Goal: Information Seeking & Learning: Learn about a topic

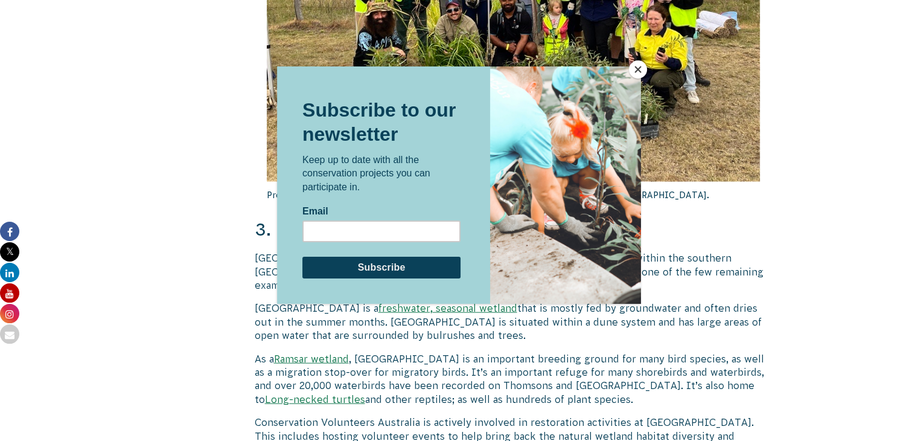
scroll to position [2474, 0]
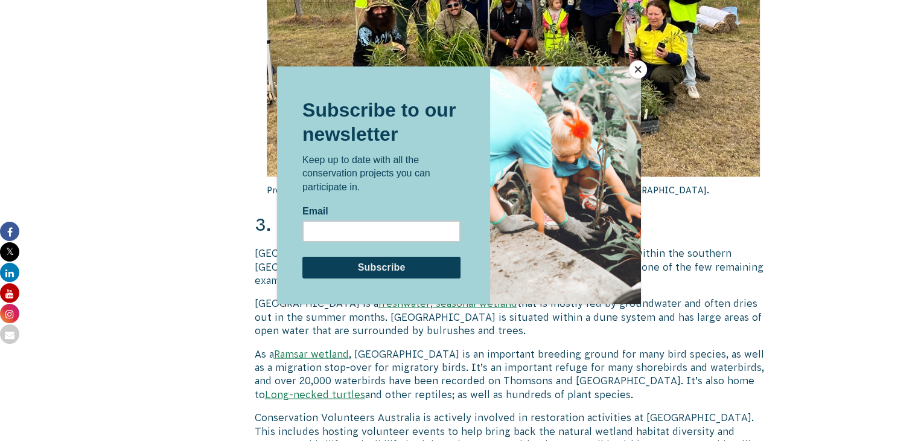
click at [636, 68] on button "Close" at bounding box center [638, 69] width 18 height 18
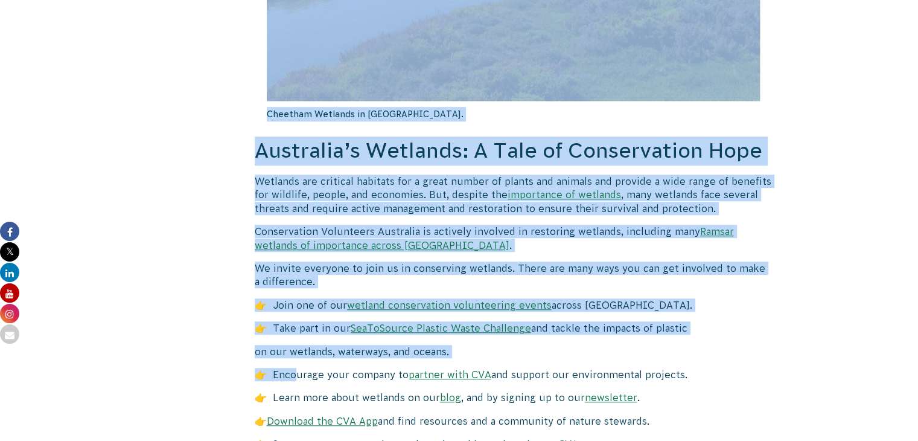
scroll to position [5371, 0]
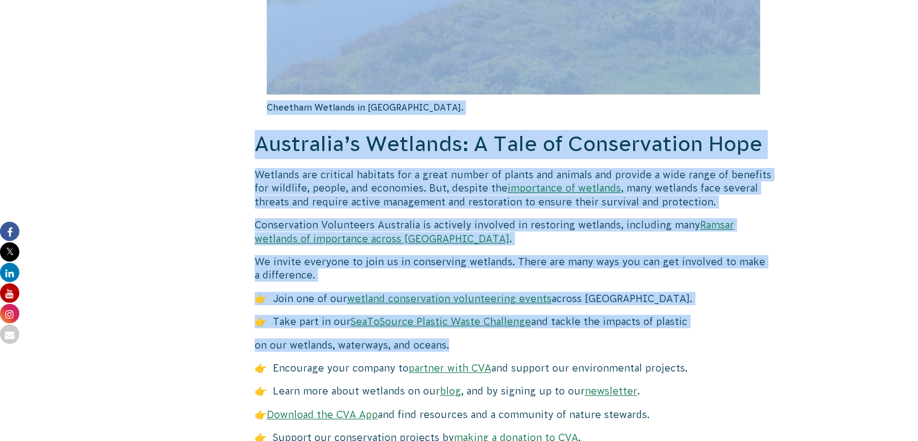
drag, startPoint x: 256, startPoint y: 108, endPoint x: 495, endPoint y: 226, distance: 266.7
copy div "Loremipsumdol sit Ametconsec Adipisc Elitseddoei Tempo inc utlabor etdolore ma …"
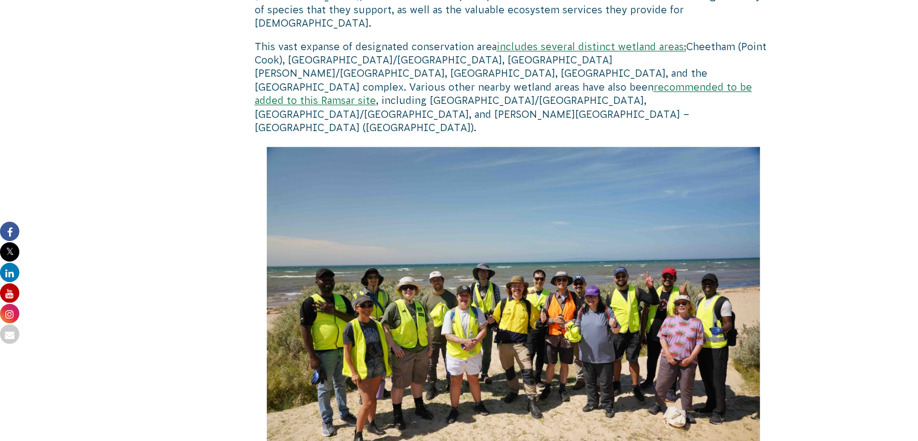
scroll to position [785, 0]
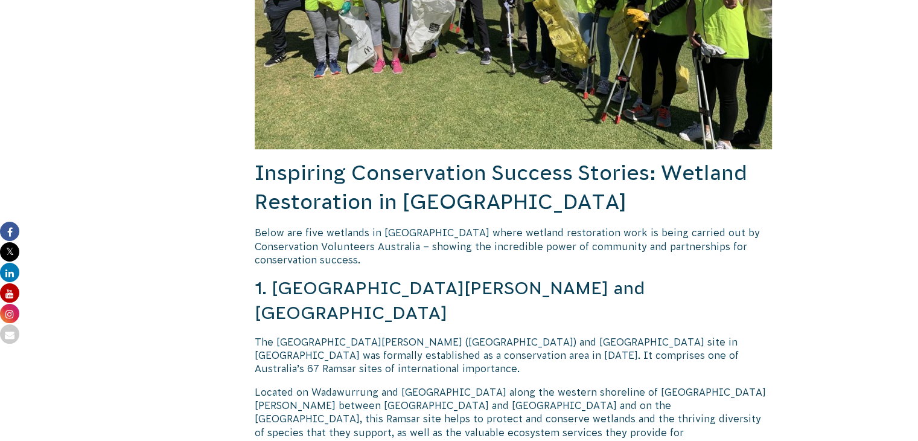
click at [577, 344] on p "The [GEOGRAPHIC_DATA][PERSON_NAME] ([GEOGRAPHIC_DATA]) and [GEOGRAPHIC_DATA] si…" at bounding box center [514, 355] width 518 height 40
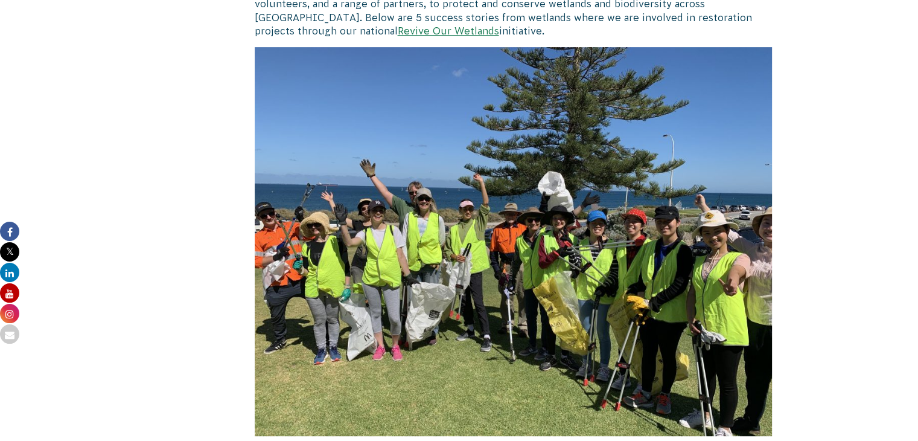
scroll to position [241, 0]
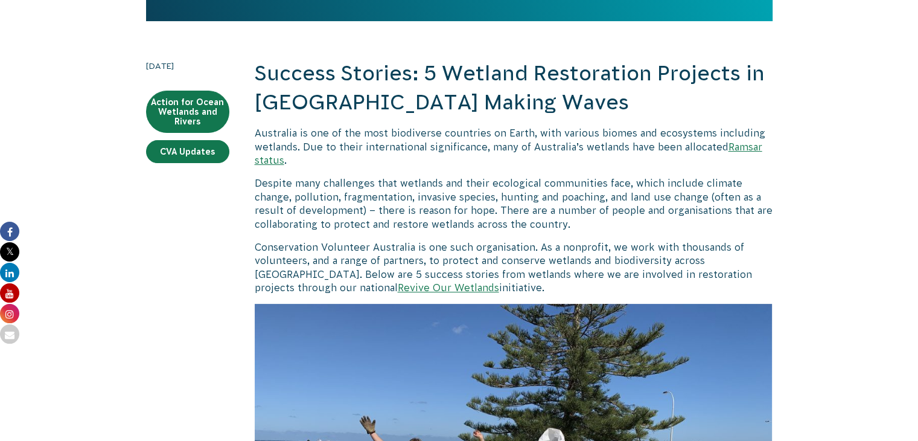
click at [398, 287] on link "Revive Our Wetlands" at bounding box center [448, 287] width 101 height 11
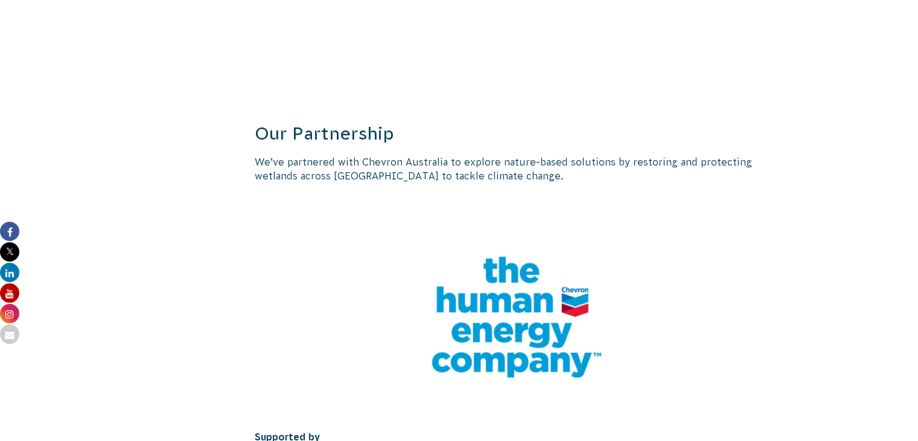
scroll to position [2837, 0]
